Goal: Register for event/course

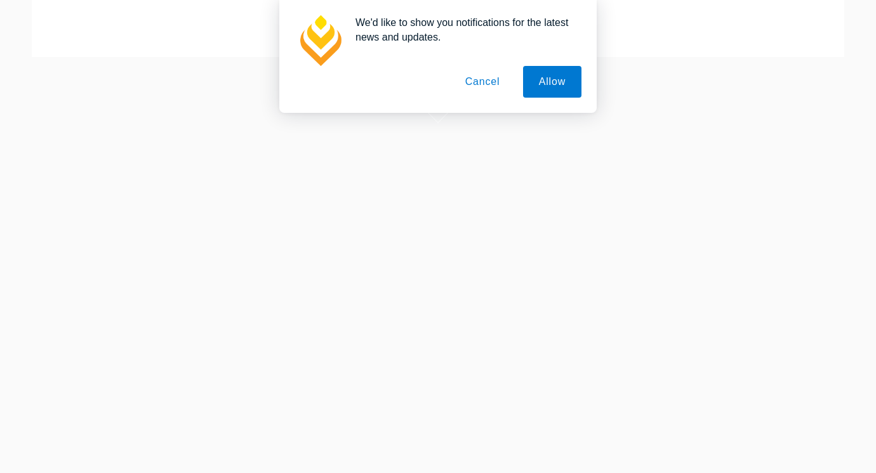
scroll to position [207, 0]
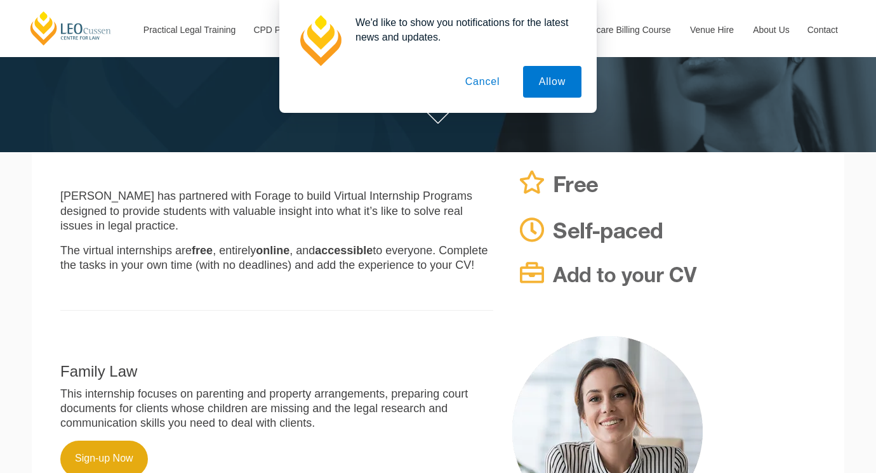
click at [471, 76] on button "Cancel" at bounding box center [482, 82] width 67 height 32
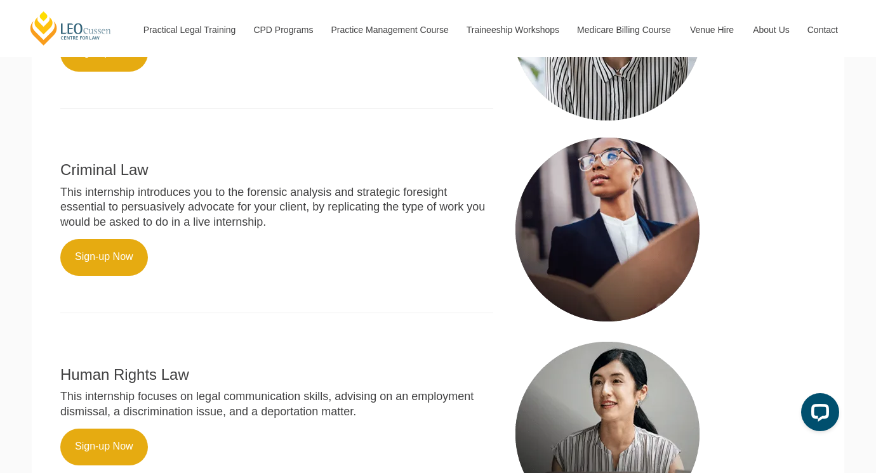
scroll to position [607, 0]
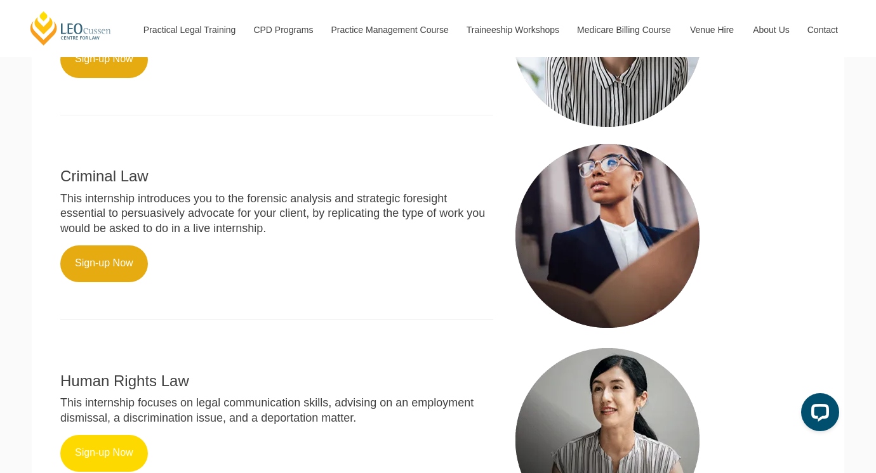
click at [88, 444] on link "Sign-up Now" at bounding box center [104, 453] width 88 height 37
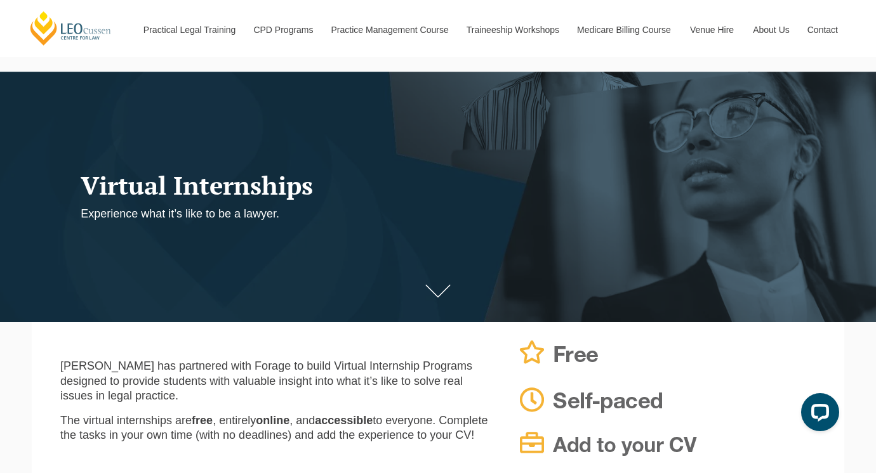
click at [435, 293] on icon at bounding box center [438, 291] width 24 height 12
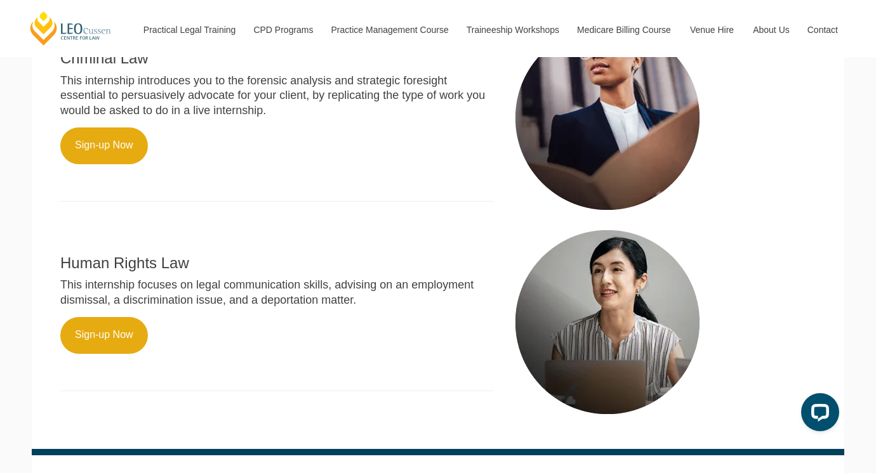
scroll to position [763, 0]
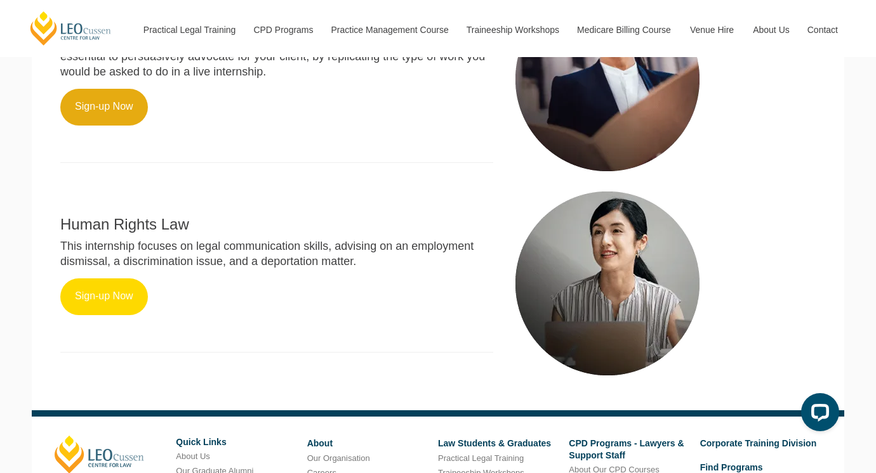
click at [129, 289] on link "Sign-up Now" at bounding box center [104, 297] width 88 height 37
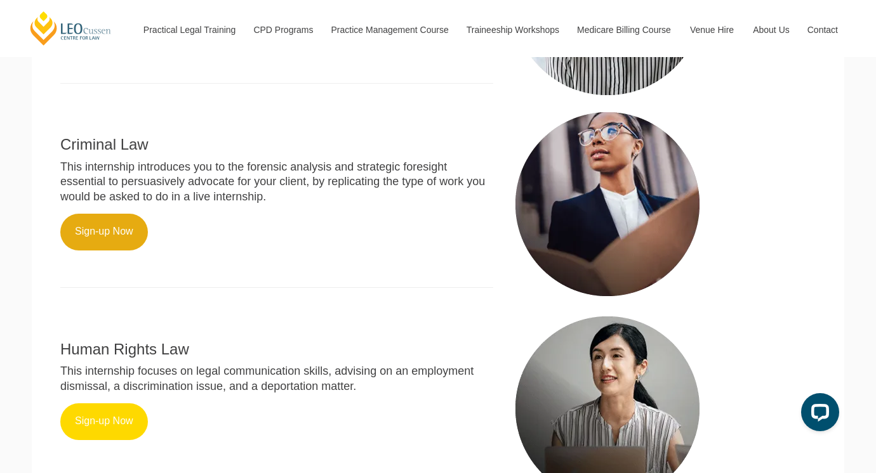
scroll to position [647, 0]
